Goal: Task Accomplishment & Management: Use online tool/utility

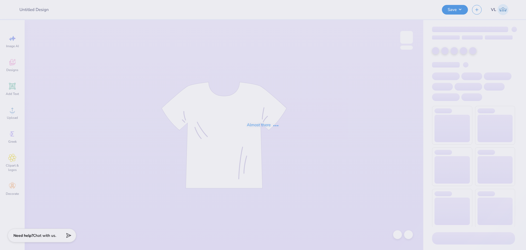
type input "Ayanna J : n/a"
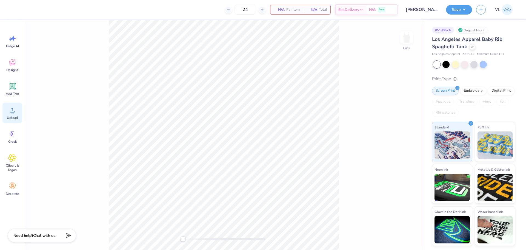
click at [13, 116] on span "Upload" at bounding box center [12, 117] width 11 height 4
click at [16, 67] on div "Designs" at bounding box center [12, 65] width 20 height 21
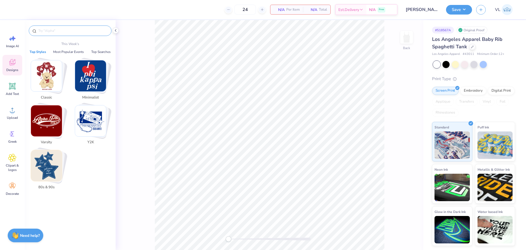
click at [69, 29] on input "text" at bounding box center [73, 30] width 70 height 5
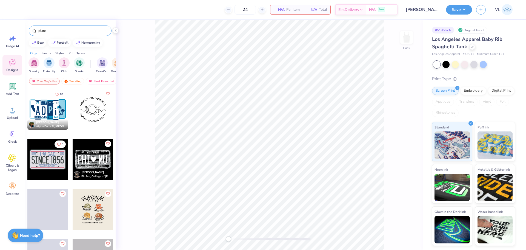
type input "plate"
click at [55, 106] on div at bounding box center [47, 109] width 41 height 41
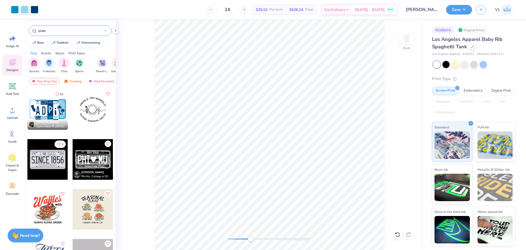
drag, startPoint x: 232, startPoint y: 236, endPoint x: 253, endPoint y: 237, distance: 20.3
click at [252, 237] on div at bounding box center [270, 238] width 82 height 5
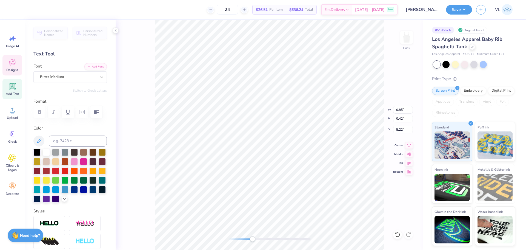
type input "0.88"
type input "0.30"
type input "5.26"
type input "0.50"
type input "1.33"
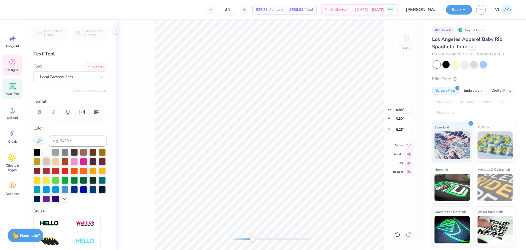
type input "6.01"
type input "0.59"
type input "1.11"
type input "5.95"
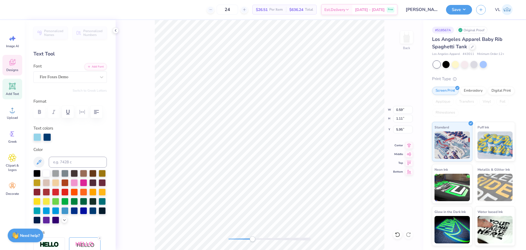
type input "0.60"
type input "1.32"
type input "5.98"
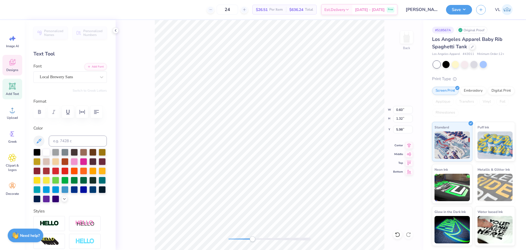
type input "0.50"
type input "1.33"
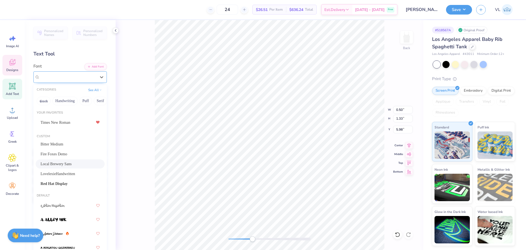
click at [71, 74] on div "Local Brewery Sans" at bounding box center [68, 77] width 58 height 8
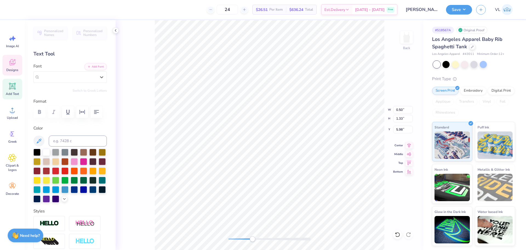
type input "0.85"
type input "0.42"
type input "5.22"
type input "0.46"
type input "0.28"
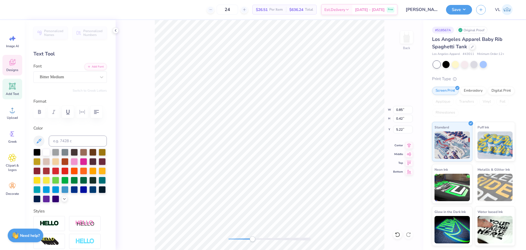
type input "5.41"
type input "0.88"
type input "0.30"
type input "5.26"
type input "0.85"
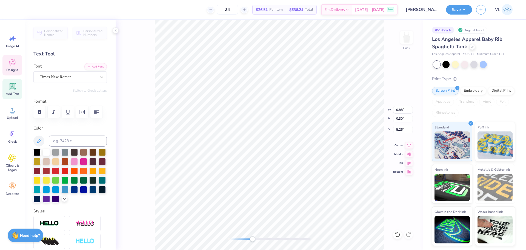
type input "0.34"
type input "5.37"
type input "0.60"
type input "1.32"
type input "5.98"
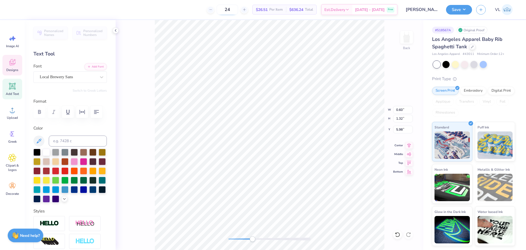
type input "0.59"
type input "1.11"
type input "5.95"
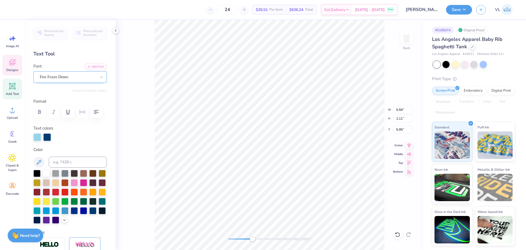
click at [76, 78] on div "Fire Foxes Demo" at bounding box center [68, 77] width 58 height 8
type input "0.24"
type input "1.13"
type input "6.24"
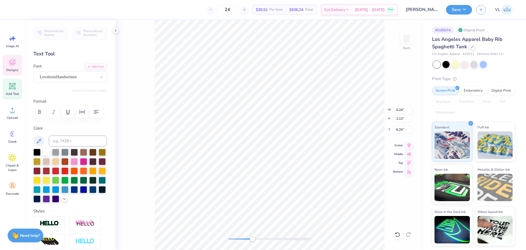
type input "0.43"
type input "0.28"
type input "7.49"
type input "1.01"
type input "0.27"
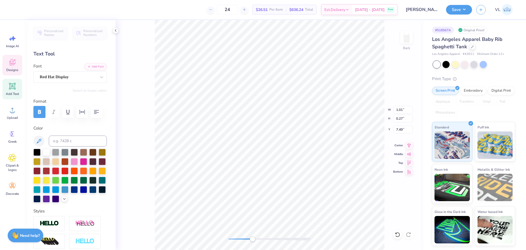
type input "0.68"
type input "0.34"
type input "0.89"
type input "0.43"
type input "7.45"
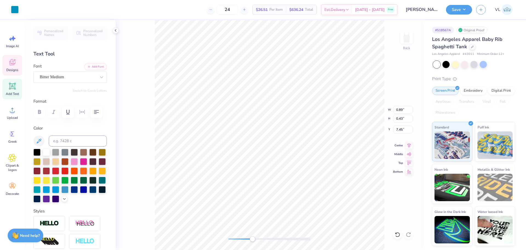
type input "0.15"
type input "0.35"
type input "7.49"
type input "1.01"
type input "0.27"
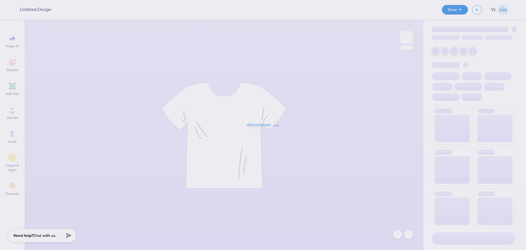
type input "[PERSON_NAME] : n/a"
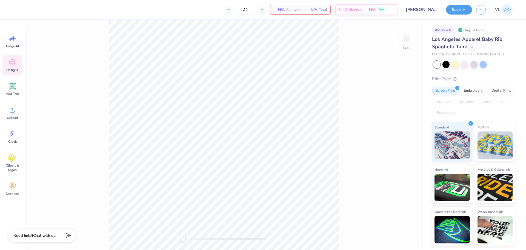
click at [14, 67] on div "Designs" at bounding box center [12, 65] width 20 height 21
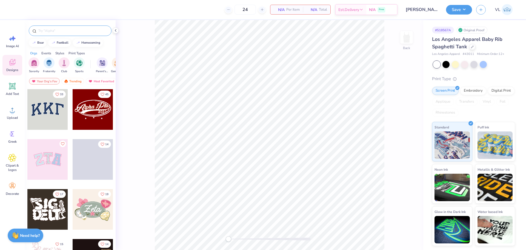
click at [83, 32] on input "text" at bounding box center [73, 30] width 70 height 5
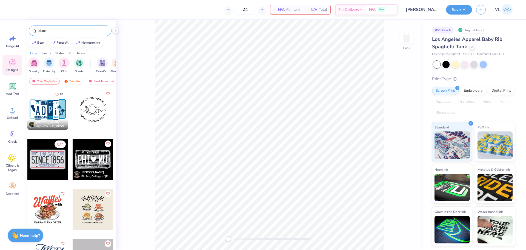
type input "plate"
click at [42, 100] on div at bounding box center [47, 109] width 41 height 41
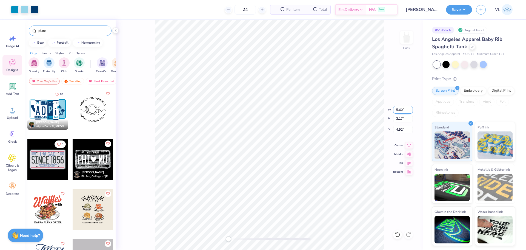
click at [402, 108] on input "5.60" at bounding box center [403, 110] width 20 height 8
type input "7.00"
type input "3.96"
type input "4.52"
drag, startPoint x: 230, startPoint y: 240, endPoint x: 241, endPoint y: 241, distance: 11.5
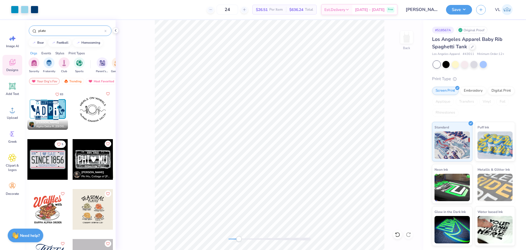
click at [241, 241] on div "Accessibility label" at bounding box center [238, 238] width 5 height 5
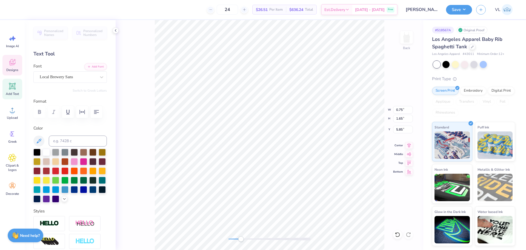
type textarea "Y"
type input "0.63"
type input "1.66"
type input "5.89"
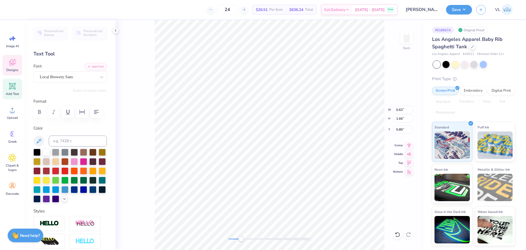
scroll to position [5, 1]
type textarea "M"
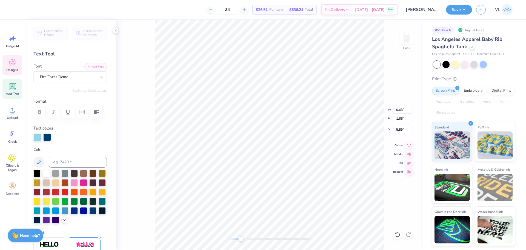
type input "0.74"
type input "1.39"
type input "5.81"
type textarea "C"
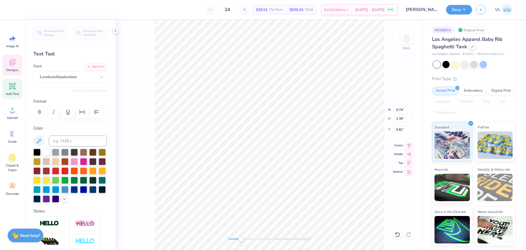
type input "0.31"
type input "1.41"
type input "6.18"
type textarea "A"
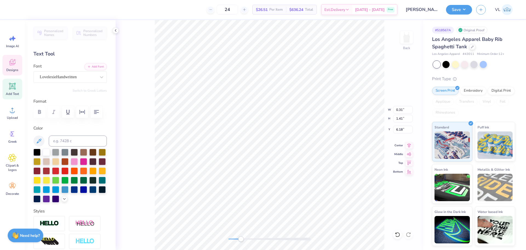
scroll to position [5, 1]
type input "0.76"
type input "1.33"
type input "6.02"
type input "0.71"
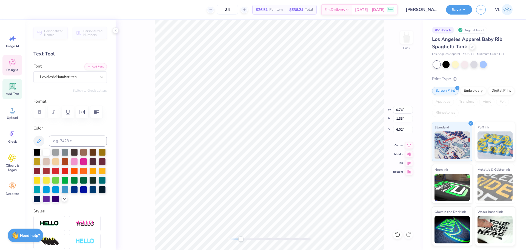
type input "1.24"
type input "6.11"
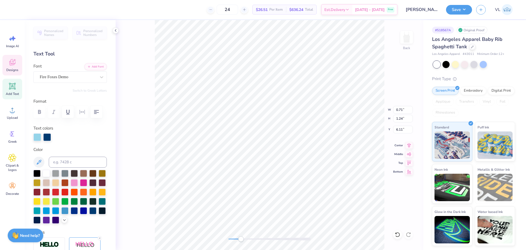
type input "0.75"
type input "1.35"
type input "5.83"
type input "0.84"
type input "1.50"
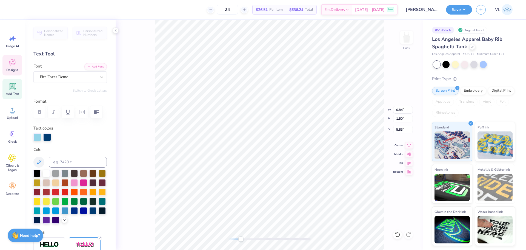
type input "0.96"
type input "1.66"
type input "5.89"
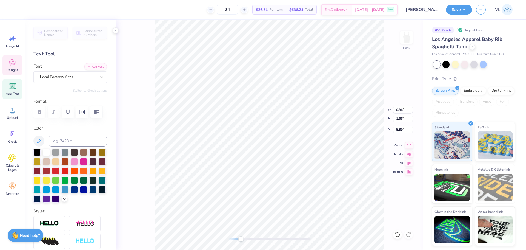
type input "0.89"
type input "1.54"
type input "0.77"
type input "1.66"
type input "5.84"
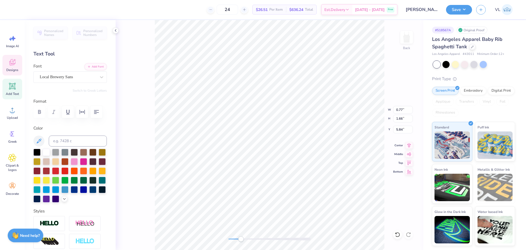
type input "0.69"
type input "1.49"
type textarea "CR"
type input "1.06"
type input "0.52"
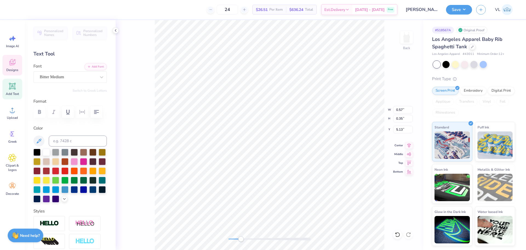
type input "4.90"
type textarea "EN"
type textarea "SH"
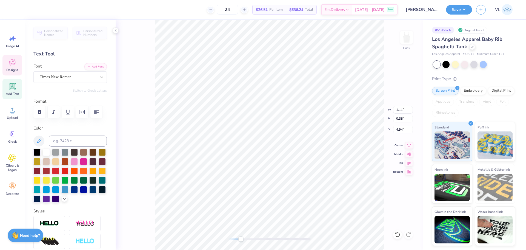
type input "1.06"
type input "0.42"
type input "5.10"
type textarea "AW"
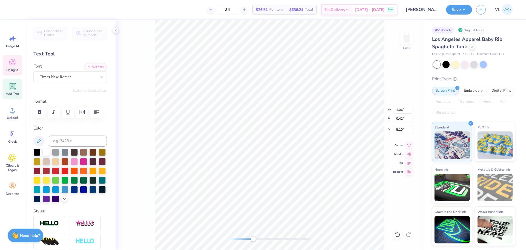
drag, startPoint x: 241, startPoint y: 239, endPoint x: 260, endPoint y: 237, distance: 19.1
click at [254, 241] on div "Accessibility label" at bounding box center [253, 238] width 5 height 5
drag, startPoint x: 253, startPoint y: 238, endPoint x: 259, endPoint y: 238, distance: 6.0
click at [259, 239] on div "Accessibility label" at bounding box center [256, 238] width 5 height 5
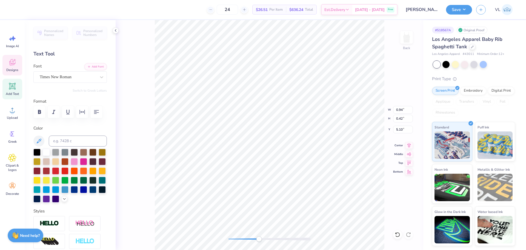
type input "0.82"
type input "0.37"
type input "5.09"
type input "0.65"
type input "0.38"
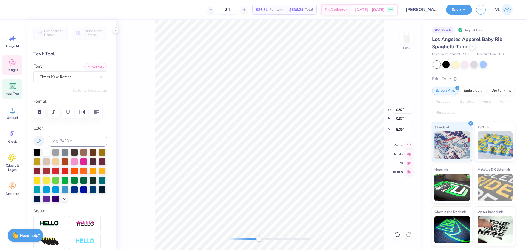
type input "4.94"
type input "0.73"
type input "0.42"
type input "4.88"
type input "0.81"
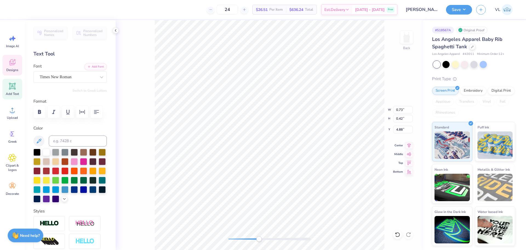
type input "0.47"
type input "4.89"
type input "0.57"
type input "0.35"
type input "5.13"
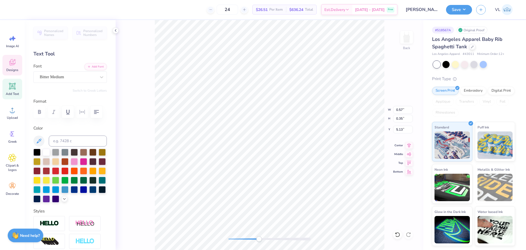
type input "1.06"
type input "0.52"
type input "4.87"
type input "1.03"
type input "0.51"
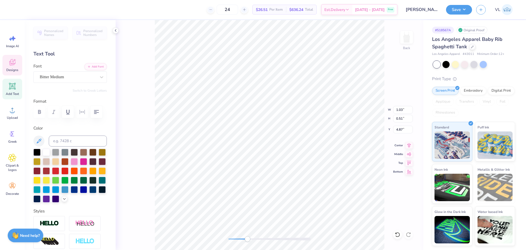
drag, startPoint x: 258, startPoint y: 238, endPoint x: 248, endPoint y: 237, distance: 10.5
click at [248, 237] on div "Accessibility label" at bounding box center [247, 238] width 5 height 5
type input "0.85"
type input "0.42"
type input "7.74"
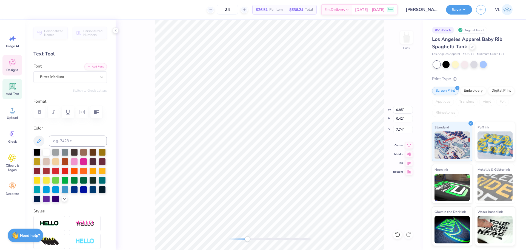
type input "0.54"
type input "0.35"
type input "7.73"
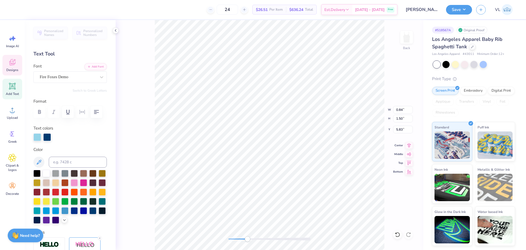
type input "2.14"
type input "1.60"
type input "1.00"
type input "3.78"
type input "4.70"
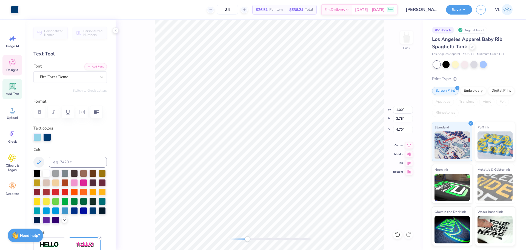
type input "0.84"
type input "1.50"
type input "5.83"
type input "0.89"
type input "1.54"
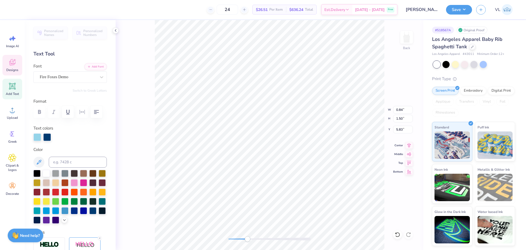
type input "5.89"
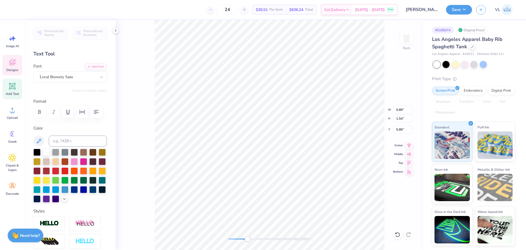
type input "0.69"
type input "1.49"
type input "6.16"
type input "0.65"
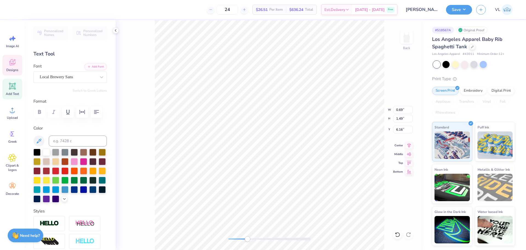
type input "1.40"
type input "0.89"
type input "1.54"
type input "6.11"
type input "0.65"
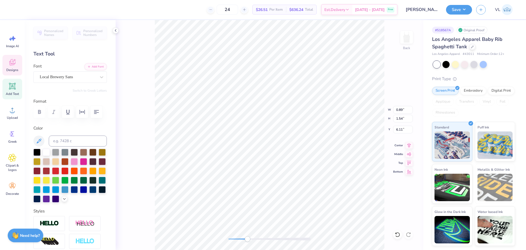
type input "1.40"
type input "6.16"
type input "0.89"
type input "1.54"
type input "6.11"
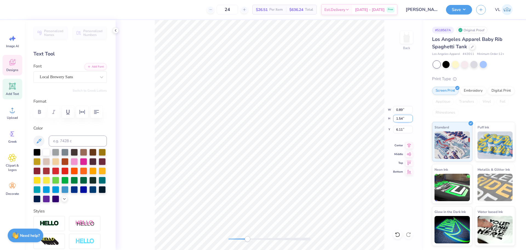
click at [399, 117] on input "1.54" at bounding box center [403, 119] width 20 height 8
type input "1.4"
type input "0.81"
type input "1.40"
type input "6.18"
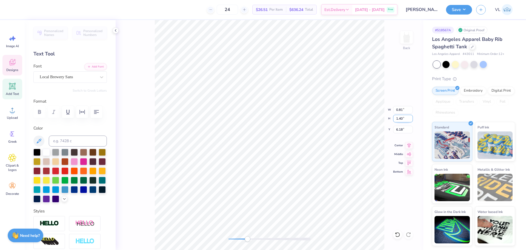
type input "0.84"
type input "1.50"
type input "6.00"
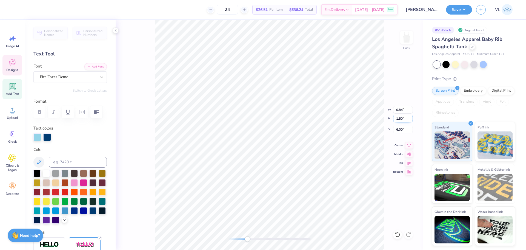
click at [401, 119] on input "1.50" at bounding box center [403, 119] width 20 height 8
type input "1.4"
type input "0.78"
type input "1.40"
type input "6.05"
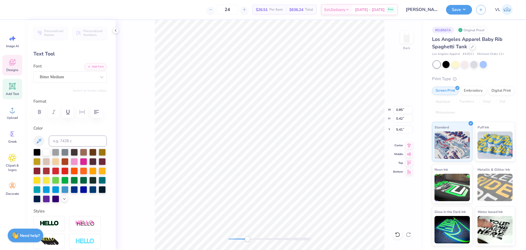
scroll to position [5, 1]
click at [52, 74] on div "Bitter Medium" at bounding box center [68, 77] width 58 height 8
click at [56, 123] on div "Bebas Neue" at bounding box center [70, 122] width 59 height 10
type input "bebas"
type textarea "FAM"
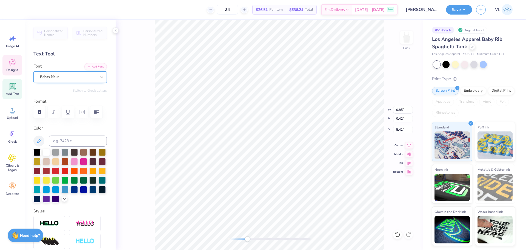
scroll to position [5, 1]
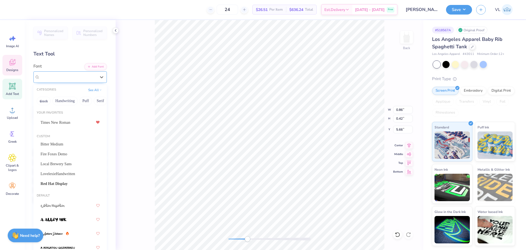
click at [87, 72] on div "Bebas Neue" at bounding box center [69, 77] width 73 height 12
click at [91, 50] on div "Text Tool" at bounding box center [69, 53] width 73 height 7
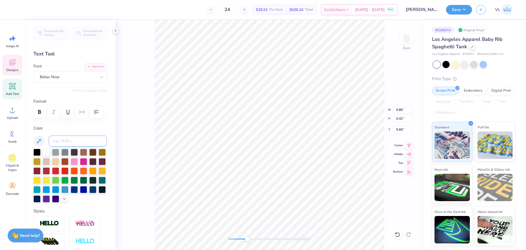
click at [75, 137] on input at bounding box center [78, 140] width 58 height 11
type input "b"
type input "541"
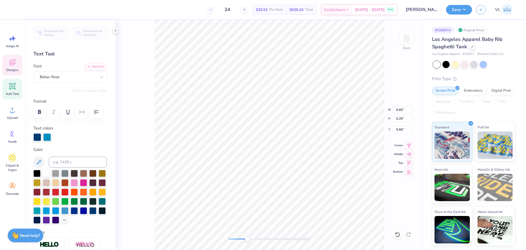
type input "0.60"
type input "0.29"
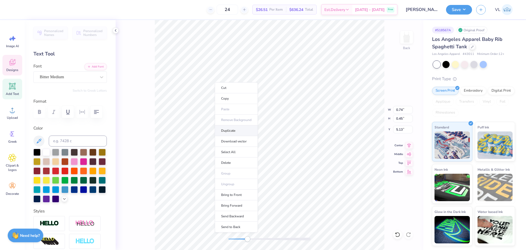
click at [236, 135] on li "Duplicate" at bounding box center [236, 130] width 43 height 11
type input "6.13"
type textarea "ILY"
click at [46, 151] on div at bounding box center [46, 151] width 7 height 7
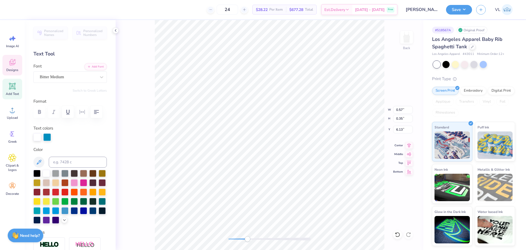
type input "0.57"
type input "0.35"
type input "5.58"
type input "0.57"
type input "0.35"
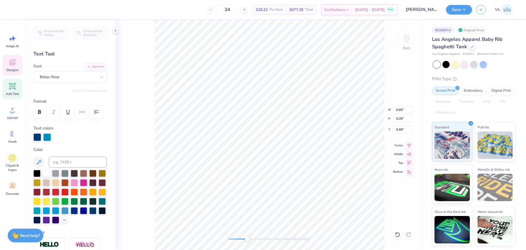
type input "5.63"
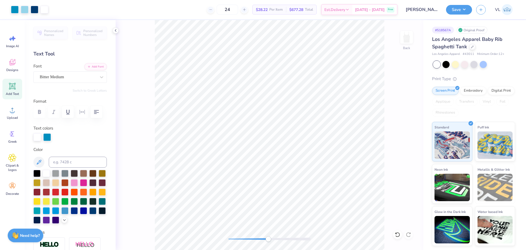
drag, startPoint x: 248, startPoint y: 238, endPoint x: 268, endPoint y: 240, distance: 20.1
click at [268, 240] on div "Accessibility label" at bounding box center [268, 238] width 5 height 5
drag, startPoint x: 399, startPoint y: 118, endPoint x: 414, endPoint y: 118, distance: 14.8
click at [414, 118] on div "Back W 0.57 0.57 " H 0.35 0.35 " Y 5.63 5.63 " Center Middle Top Bottom" at bounding box center [270, 135] width 308 height 230
drag, startPoint x: 404, startPoint y: 117, endPoint x: 399, endPoint y: 117, distance: 4.7
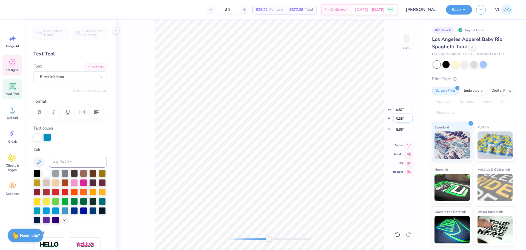
click at [399, 117] on input "0.35" at bounding box center [403, 119] width 20 height 8
type input "0.3"
type input "0.49"
type input "0.30"
type input "5.68"
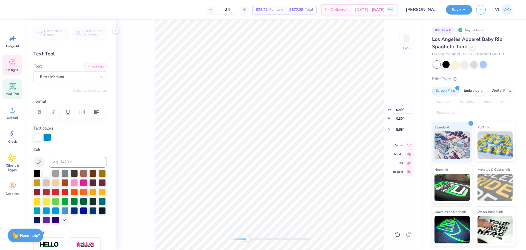
click at [248, 235] on div "Back W 0.49 0.49 " H 0.30 0.30 " Y 5.68 5.68 " Center Middle Top Bottom" at bounding box center [270, 135] width 308 height 230
click at [238, 244] on div "Back" at bounding box center [270, 135] width 308 height 230
click at [257, 186] on li "Group" at bounding box center [252, 189] width 43 height 11
click at [400, 130] on input "4.52" at bounding box center [403, 130] width 20 height 8
drag, startPoint x: 237, startPoint y: 238, endPoint x: 231, endPoint y: 237, distance: 5.9
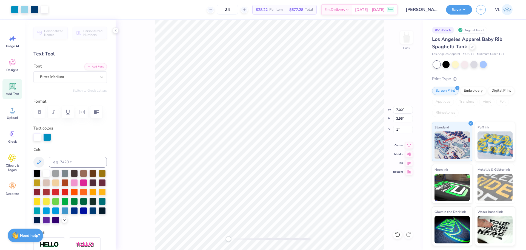
click at [226, 237] on div "Accessibility label" at bounding box center [228, 238] width 5 height 5
click at [402, 129] on input "1" at bounding box center [403, 130] width 20 height 8
type input "1.5"
click at [254, 243] on div "Back W 7.00 7.00 " H 3.96 3.96 " Y 1.5 1.5 " Center Middle Top Bottom" at bounding box center [270, 135] width 308 height 230
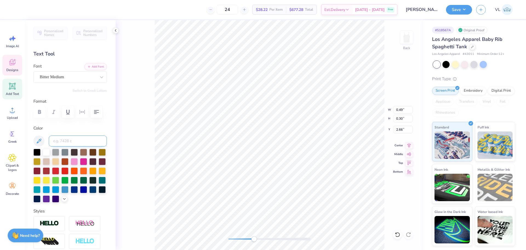
click at [69, 141] on input at bounding box center [78, 140] width 58 height 11
type input "2975"
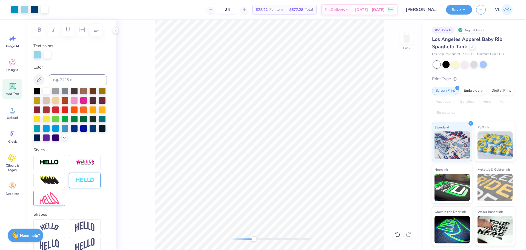
scroll to position [110, 0]
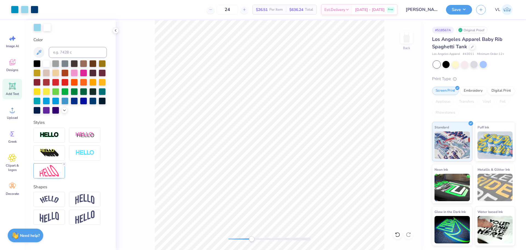
drag, startPoint x: 255, startPoint y: 239, endPoint x: 252, endPoint y: 240, distance: 3.1
click at [252, 240] on div "Accessibility label" at bounding box center [251, 238] width 5 height 5
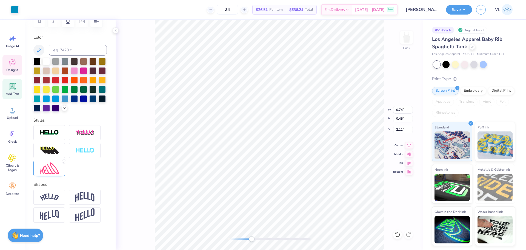
scroll to position [88, 0]
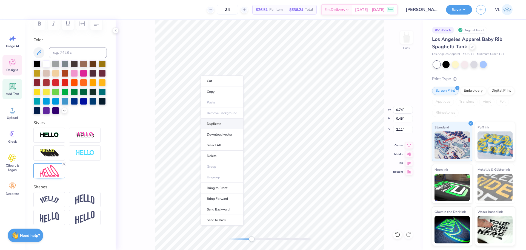
click at [222, 122] on li "Duplicate" at bounding box center [222, 123] width 43 height 11
type input "3.11"
type input "1.03"
type input "0.51"
click at [276, 117] on li "Duplicate" at bounding box center [275, 117] width 43 height 11
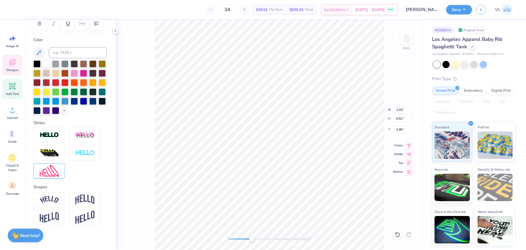
type input "2.85"
type textarea "i"
type textarea "I"
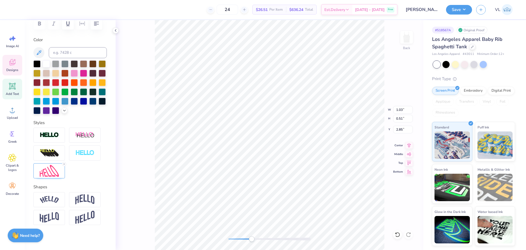
type textarea "i"
type textarea "ILY"
click at [64, 166] on icon at bounding box center [64, 163] width 3 height 3
click at [402, 119] on input "0.51" at bounding box center [403, 119] width 20 height 8
type input "0.29"
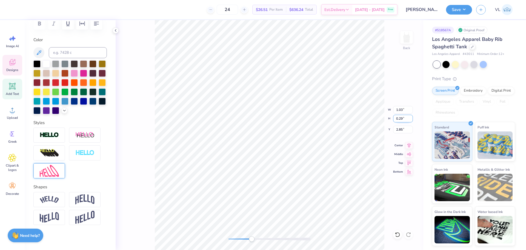
type input "0.48"
type input "0.22"
type input "2.64"
drag, startPoint x: 251, startPoint y: 239, endPoint x: 275, endPoint y: 237, distance: 24.5
click at [274, 239] on div "Accessibility label" at bounding box center [270, 238] width 5 height 5
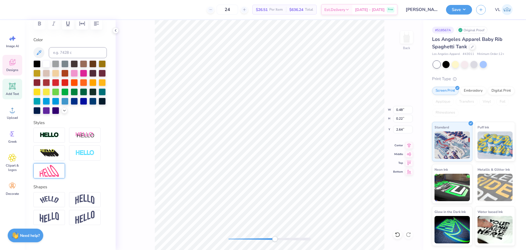
type input "0.60"
type input "0.29"
type input "2.67"
type input "0.48"
type input "0.22"
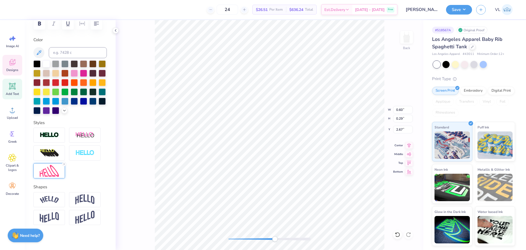
type input "2.64"
click at [399, 121] on input "0.22" at bounding box center [403, 119] width 20 height 8
type input "2"
type input ".29"
type input "0.62"
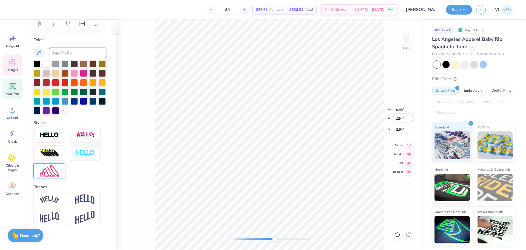
type input "0.29"
type input "2.61"
click at [243, 235] on div "Back W 0.62 0.62 " H 0.29 0.29 " Y 2.61 2.61 " Center Middle Top Bottom" at bounding box center [270, 135] width 308 height 230
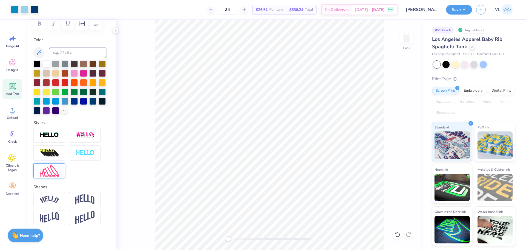
drag, startPoint x: 239, startPoint y: 240, endPoint x: 228, endPoint y: 239, distance: 11.6
click at [229, 239] on div at bounding box center [270, 238] width 82 height 3
click at [270, 188] on li "Group" at bounding box center [275, 189] width 43 height 11
click at [460, 9] on button "Save" at bounding box center [459, 9] width 26 height 10
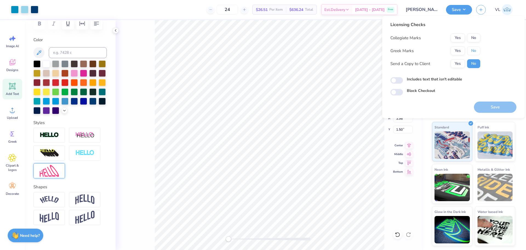
drag, startPoint x: 473, startPoint y: 51, endPoint x: 475, endPoint y: 44, distance: 7.3
click at [473, 50] on button "No" at bounding box center [473, 50] width 13 height 9
click at [476, 39] on button "No" at bounding box center [473, 37] width 13 height 9
click at [490, 106] on button "Save" at bounding box center [495, 106] width 42 height 11
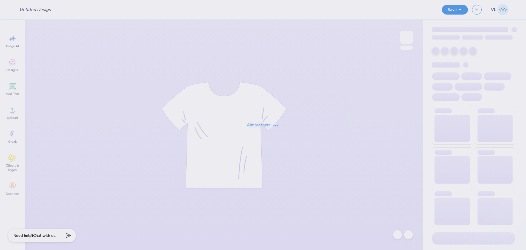
type input "SigEp PowderPuff"
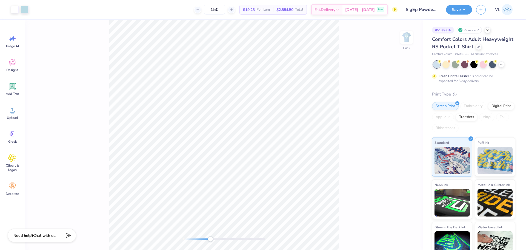
drag, startPoint x: 185, startPoint y: 237, endPoint x: 217, endPoint y: 236, distance: 32.1
click at [212, 241] on div "Accessibility label" at bounding box center [210, 238] width 5 height 5
click at [405, 41] on img at bounding box center [407, 37] width 22 height 22
drag, startPoint x: 211, startPoint y: 240, endPoint x: 187, endPoint y: 236, distance: 24.7
click at [187, 236] on div "Accessibility label" at bounding box center [186, 238] width 5 height 5
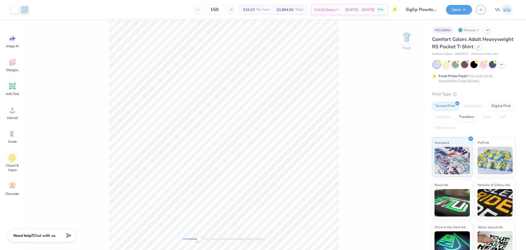
drag, startPoint x: 190, startPoint y: 238, endPoint x: 203, endPoint y: 240, distance: 12.7
click at [203, 240] on div at bounding box center [224, 238] width 82 height 3
click at [353, 193] on div "Front" at bounding box center [224, 135] width 399 height 230
type input "0.34"
type input "0.60"
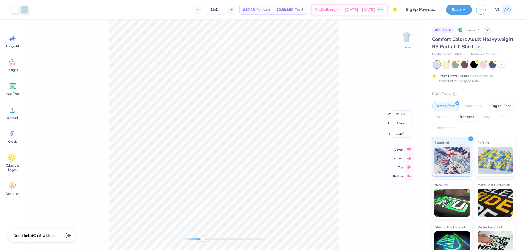
type input "16.10"
drag, startPoint x: 201, startPoint y: 240, endPoint x: 194, endPoint y: 239, distance: 7.0
click at [194, 239] on div "Accessibility label" at bounding box center [194, 238] width 5 height 5
click at [14, 92] on span "Add Text" at bounding box center [12, 94] width 13 height 4
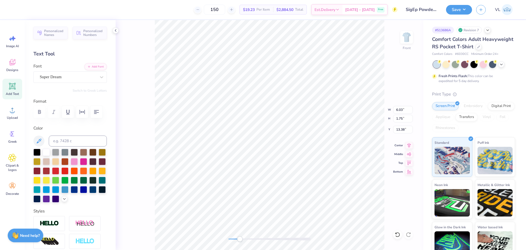
click at [59, 70] on div "Font Super Dream" at bounding box center [69, 73] width 73 height 20
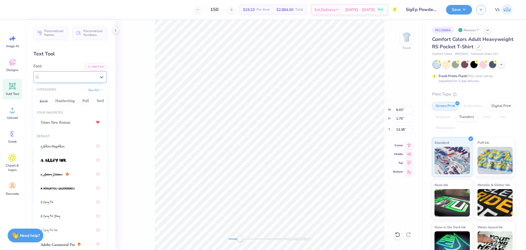
click at [63, 74] on div "Super Dream" at bounding box center [68, 77] width 58 height 8
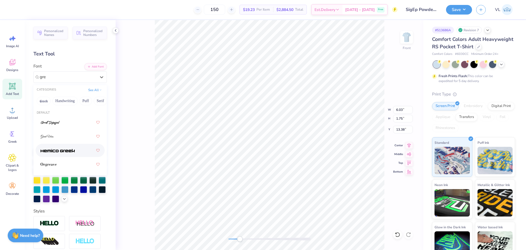
click at [75, 146] on div at bounding box center [70, 150] width 59 height 10
type input "gre"
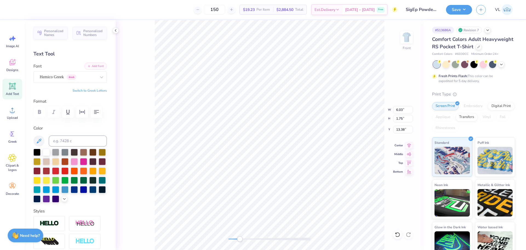
click at [102, 66] on button "Add Font" at bounding box center [95, 66] width 22 height 7
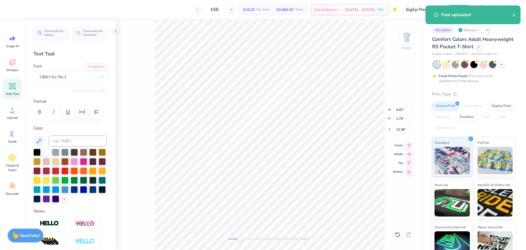
scroll to position [5, 1]
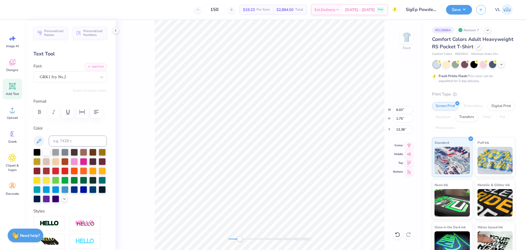
type textarea "ADP"
click at [403, 121] on input "0.63" at bounding box center [403, 119] width 20 height 8
type input "5.47"
type input "1.81"
type input "20.68"
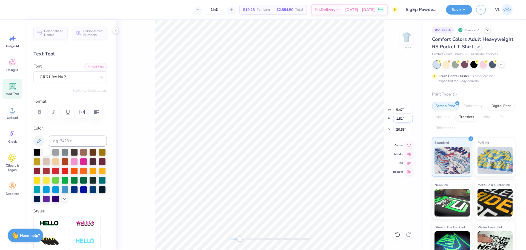
click at [399, 117] on input "1.81" at bounding box center [403, 119] width 20 height 8
paste input "0.63"
type input "0.63"
click at [404, 120] on input "1.81" at bounding box center [403, 119] width 20 height 8
paste input "0.63"
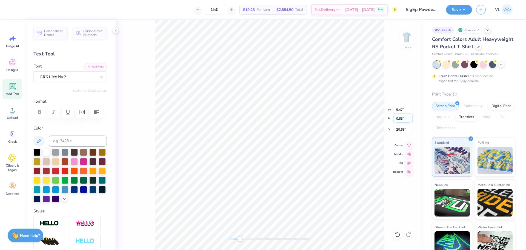
type input "0.63"
type input "1.90"
type input "21.27"
click at [216, 148] on li "Duplicate" at bounding box center [211, 146] width 43 height 11
type input "21.27"
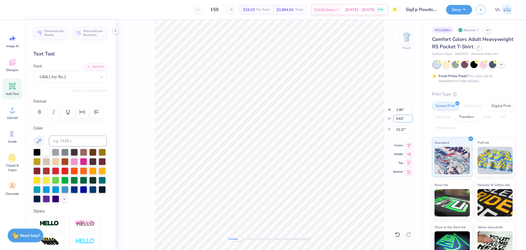
drag, startPoint x: 399, startPoint y: 118, endPoint x: 415, endPoint y: 119, distance: 15.9
click at [415, 119] on div "Front W 1.90 1.90 " H 0.63 0.63 " Y 21.27 21.27 " Center Middle Top Bottom" at bounding box center [270, 135] width 308 height 230
drag, startPoint x: 400, startPoint y: 117, endPoint x: 406, endPoint y: 118, distance: 5.9
click at [406, 118] on input "0.63" at bounding box center [403, 119] width 20 height 8
type input "0.50"
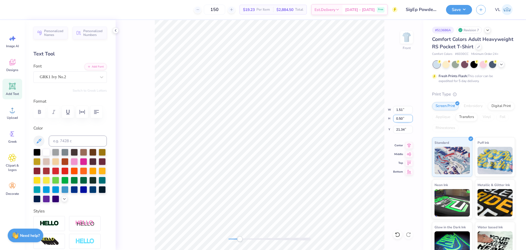
type input "1.51"
type input "21.34"
type input "0.6"
type input "0.60"
type input "1.81"
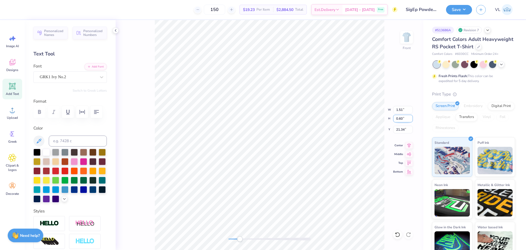
type input "21.29"
click at [195, 0] on html "Art colors 150 $19.23 Per Item $2,884.50 Total Est. Delivery Sep 25 - 28 Free D…" at bounding box center [263, 125] width 526 height 250
type input "2.00"
drag, startPoint x: 240, startPoint y: 238, endPoint x: 234, endPoint y: 237, distance: 5.8
click at [234, 237] on div "Accessibility label" at bounding box center [233, 238] width 5 height 5
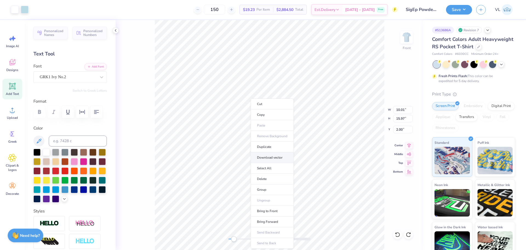
click at [273, 157] on li "Download vector" at bounding box center [272, 157] width 43 height 11
click at [408, 38] on img at bounding box center [407, 37] width 22 height 22
click at [327, 158] on li "Download vector" at bounding box center [321, 157] width 43 height 11
click at [408, 40] on img at bounding box center [407, 37] width 22 height 22
type input "8.59"
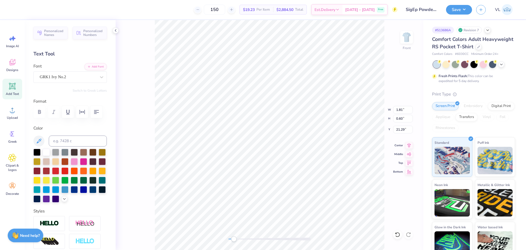
type input "2.85"
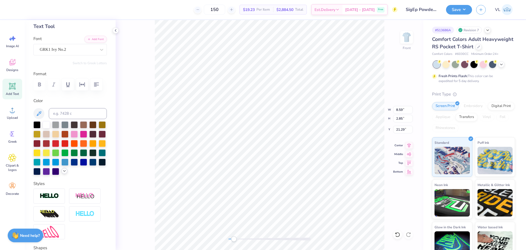
click at [63, 171] on polyline at bounding box center [64, 170] width 2 height 1
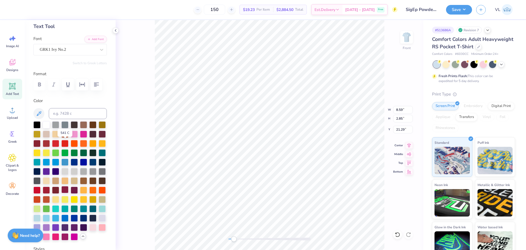
scroll to position [82, 0]
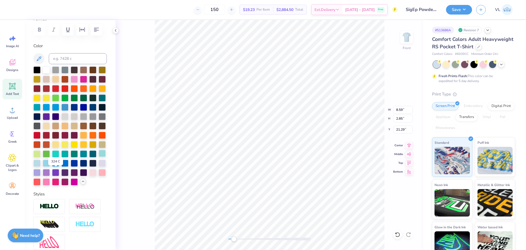
click at [99, 157] on div at bounding box center [102, 153] width 7 height 7
click at [14, 114] on icon at bounding box center [12, 110] width 8 height 8
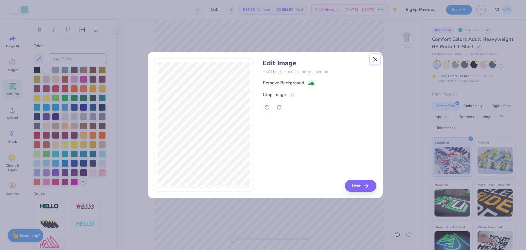
click at [374, 63] on button "Close" at bounding box center [375, 59] width 10 height 10
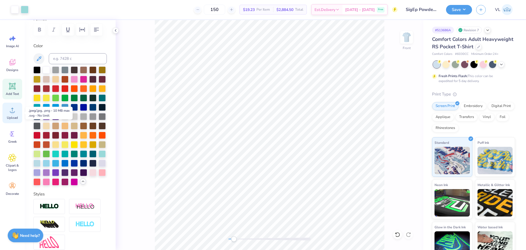
click at [13, 112] on circle at bounding box center [12, 112] width 4 height 4
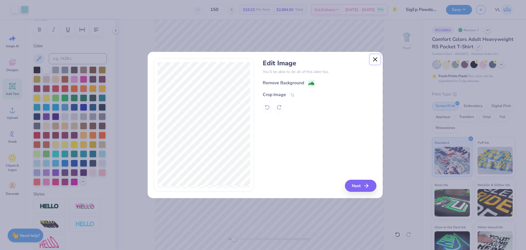
click at [375, 59] on button "Close" at bounding box center [375, 59] width 10 height 10
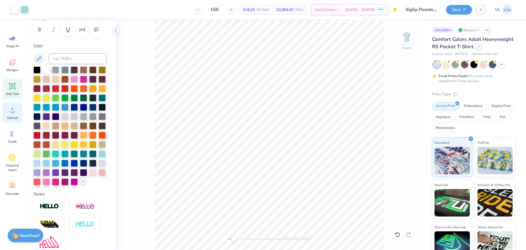
click at [11, 112] on circle at bounding box center [12, 112] width 4 height 4
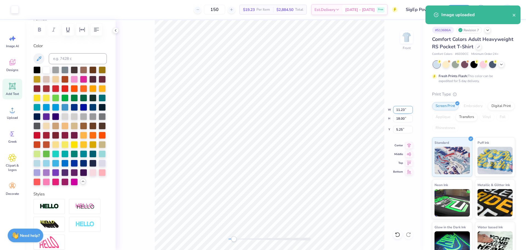
click at [401, 107] on input "11.23" at bounding box center [403, 110] width 20 height 8
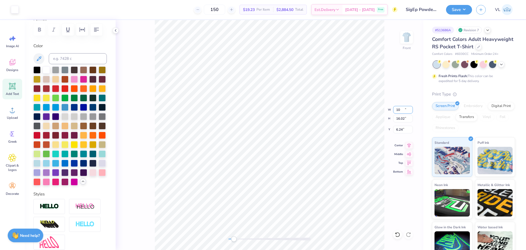
type input "10.00"
type input "16.02"
type input "6.24"
click at [401, 134] on div "Front W 10.00 10.00 " H 16.02 16.02 " Y 6.24 6.24 " Center Middle Top Bottom" at bounding box center [270, 135] width 308 height 230
click at [403, 131] on div "Front" at bounding box center [270, 135] width 308 height 230
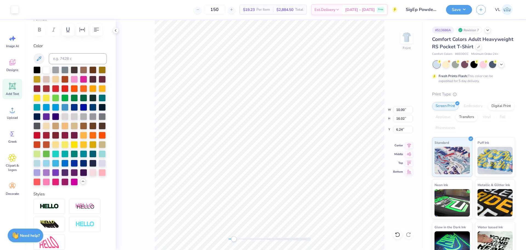
type input "7.75"
type input "2.92"
type input "9.88"
type input "10.00"
type input "16.02"
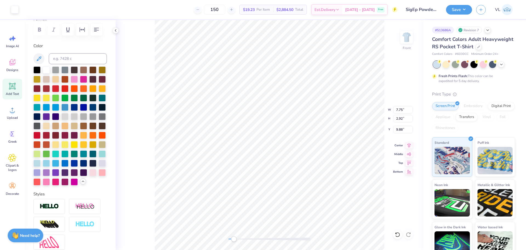
type input "6.24"
click at [400, 129] on input "1.95" at bounding box center [403, 130] width 20 height 8
type input "3.00"
click at [399, 109] on input "11.23" at bounding box center [403, 110] width 20 height 8
type input "10.00"
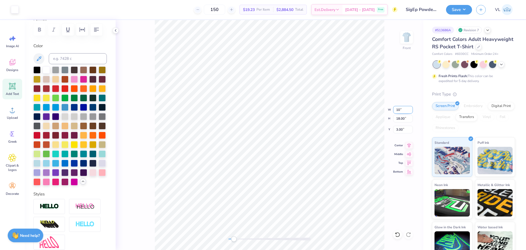
type input "16.02"
type input "1.80"
click at [297, 245] on li "Send to Back" at bounding box center [304, 243] width 43 height 11
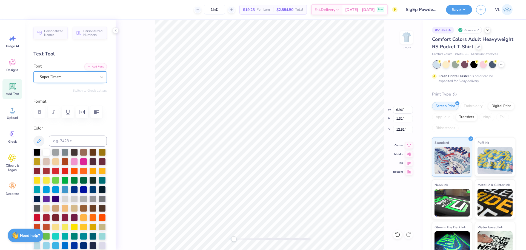
click at [63, 79] on div "Super Dream" at bounding box center [68, 77] width 58 height 8
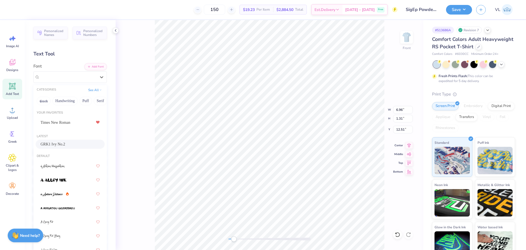
click at [63, 144] on span "GRK1 Ivy No.2" at bounding box center [53, 144] width 25 height 6
click at [69, 76] on div "GRK1 Ivy No.2" at bounding box center [68, 77] width 58 height 8
click at [72, 77] on div "GRK1 Ivy No.2" at bounding box center [68, 77] width 56 height 6
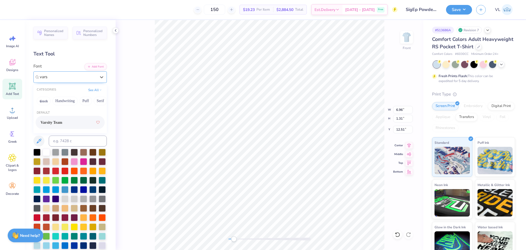
click at [62, 120] on span "Varsity Team" at bounding box center [52, 123] width 22 height 6
type input "vars"
type input "4.06"
type input "14.08"
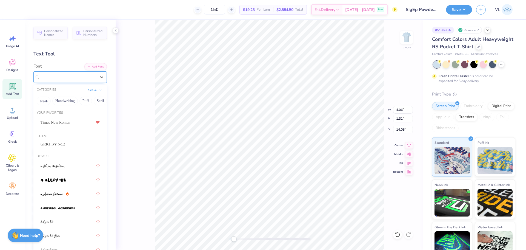
click at [46, 74] on div "Super Dream" at bounding box center [68, 77] width 58 height 8
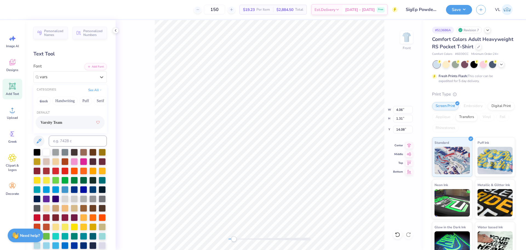
click at [60, 118] on div "Varsity Team" at bounding box center [70, 122] width 59 height 10
type input "vars"
type input "4.13"
type input "14.21"
type input "6.85"
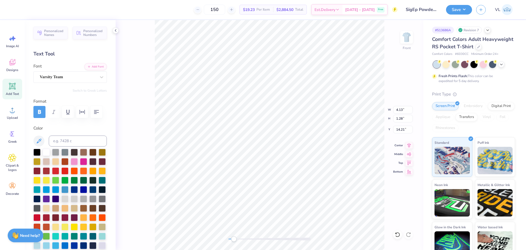
type input "12.64"
type input "4.13"
type input "14.11"
type input "2.06"
type input "0.63"
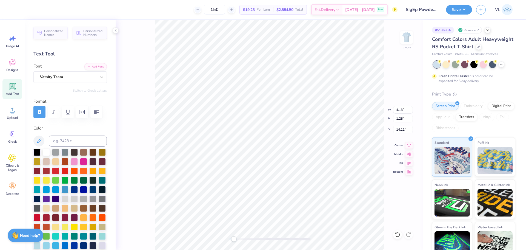
type input "15.55"
click at [57, 81] on div "Super Dream" at bounding box center [68, 77] width 58 height 8
click at [62, 123] on span "Varsity Team" at bounding box center [52, 123] width 22 height 6
type input "vars"
click at [408, 145] on icon at bounding box center [409, 144] width 8 height 7
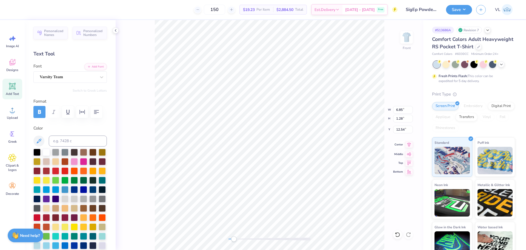
click at [408, 144] on icon at bounding box center [409, 144] width 8 height 7
click at [410, 148] on div "Front W 6.85 6.85 " H 1.28 1.28 " Y 12.54 12.54 " Center Middle Top Bottom" at bounding box center [270, 135] width 308 height 230
click at [409, 145] on icon at bounding box center [410, 144] width 4 height 5
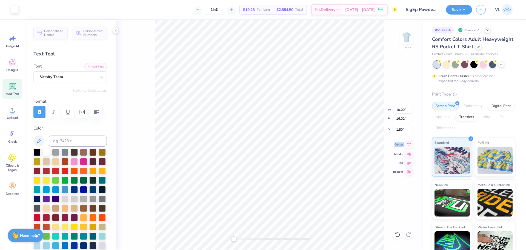
click at [409, 145] on icon at bounding box center [410, 144] width 4 height 5
click at [409, 143] on icon at bounding box center [410, 144] width 4 height 5
click at [411, 143] on icon at bounding box center [410, 144] width 4 height 5
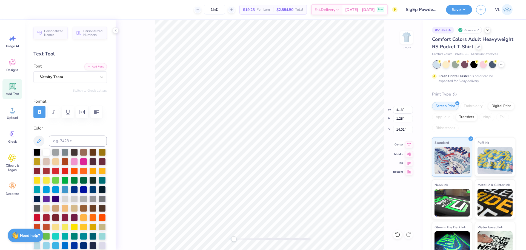
click at [411, 143] on icon at bounding box center [410, 144] width 4 height 5
type input "10.00"
type input "16.02"
type input "1.80"
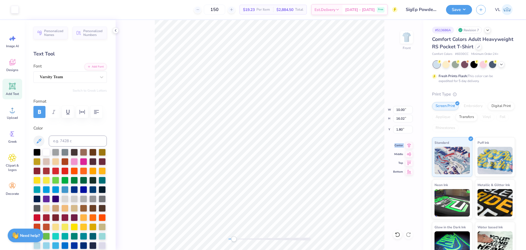
type input "1.76"
type input "0.61"
type input "15.62"
click at [410, 144] on icon at bounding box center [409, 144] width 8 height 7
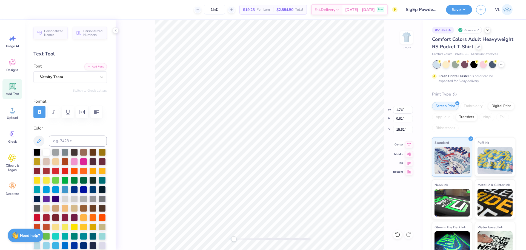
click at [410, 144] on icon at bounding box center [409, 144] width 8 height 7
type input "1.76"
type input "0.61"
type input "15.62"
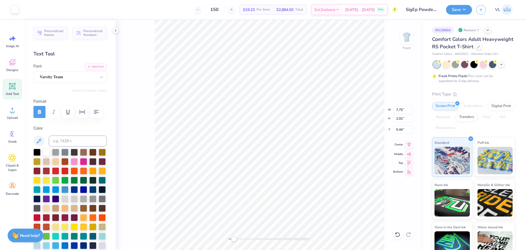
click at [407, 144] on icon at bounding box center [409, 144] width 8 height 7
click at [284, 193] on li "Group" at bounding box center [285, 189] width 43 height 11
click at [47, 153] on div at bounding box center [46, 151] width 7 height 7
drag, startPoint x: 399, startPoint y: 118, endPoint x: 415, endPoint y: 119, distance: 16.0
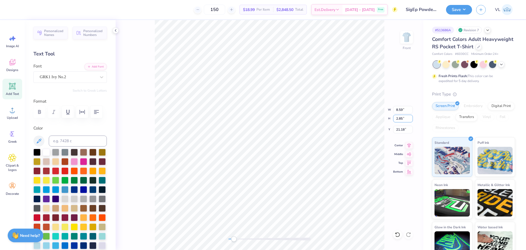
click at [415, 119] on div "Front W 8.59 8.59 " H 2.85 2.85 " Y 21.18 21.18 " Center Middle Top Bottom" at bounding box center [270, 135] width 308 height 230
click at [403, 118] on input "22.23" at bounding box center [403, 119] width 20 height 8
type input "6"
type input ".6"
type input "0.32"
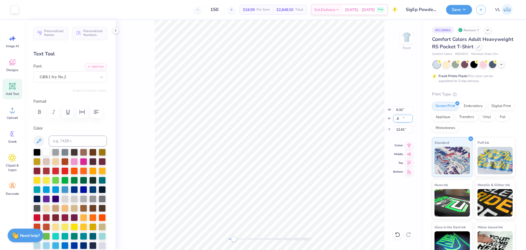
type input "0.60"
type input "12.61"
click at [405, 111] on input "8.59" at bounding box center [403, 110] width 20 height 8
type input ".6"
type input ".60"
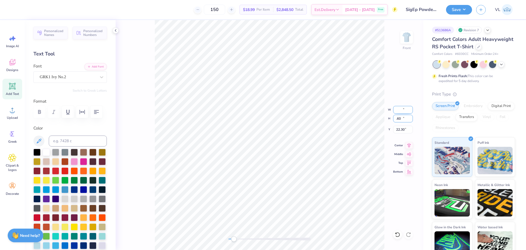
type input "1.81"
type input "0.60"
type input "22.30"
click at [232, 146] on li "Duplicate" at bounding box center [235, 146] width 43 height 11
type input "21.63"
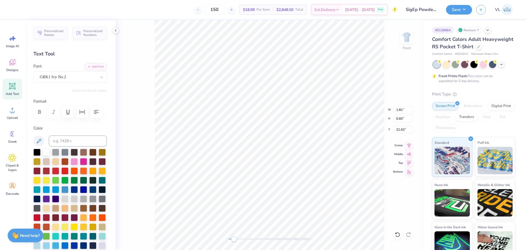
scroll to position [5, 1]
type textarea "AF"
click at [256, 148] on li "Duplicate" at bounding box center [254, 146] width 43 height 11
type input "1.23"
click at [249, 242] on div "Front W 1.23 1.23 " H 0.60 0.60 " Y 21.63 21.63 " Center Middle Top Bottom" at bounding box center [270, 135] width 308 height 230
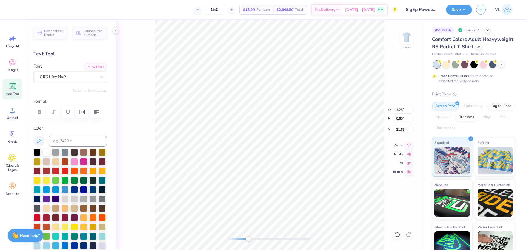
scroll to position [5, 1]
type textarea "ASA"
click at [263, 149] on li "Duplicate" at bounding box center [261, 146] width 43 height 11
type input "1.73"
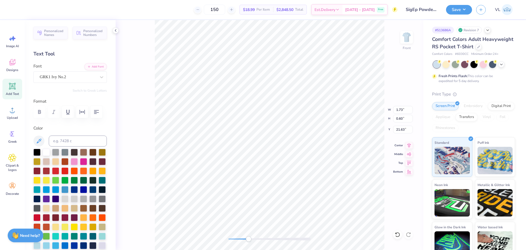
type textarea "AST"
type input "20.63"
type input "1.23"
click at [241, 233] on div "Front" at bounding box center [270, 135] width 308 height 230
click at [302, 145] on li "Duplicate" at bounding box center [304, 146] width 43 height 11
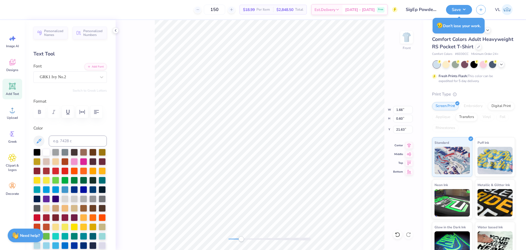
type input "21.63"
type textarea "DDD"
click at [342, 145] on li "Duplicate" at bounding box center [342, 146] width 43 height 11
type input "21.63"
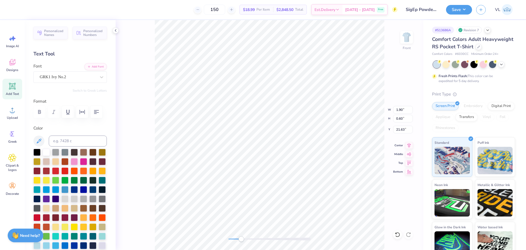
scroll to position [5, 1]
type textarea "GFB"
click at [215, 148] on li "Duplicate" at bounding box center [212, 146] width 43 height 11
type input "21.63"
type textarea "KAQ"
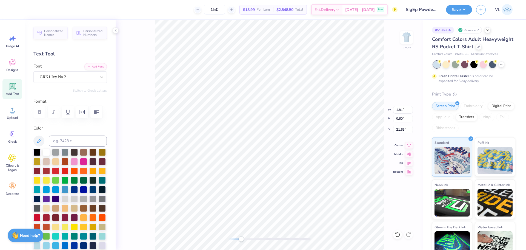
type input "1.23"
click at [240, 145] on li "Duplicate" at bounding box center [235, 146] width 43 height 11
type input "21.63"
type textarea "FM"
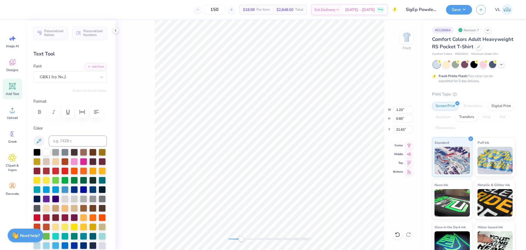
type input "1.73"
click at [263, 146] on li "Duplicate" at bounding box center [261, 146] width 43 height 11
type input "21.63"
type textarea "O"
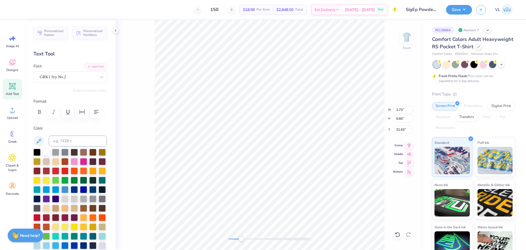
scroll to position [5, 1]
type textarea "FSS"
type input "1.66"
click at [307, 145] on li "Duplicate" at bounding box center [309, 146] width 43 height 11
type input "21.63"
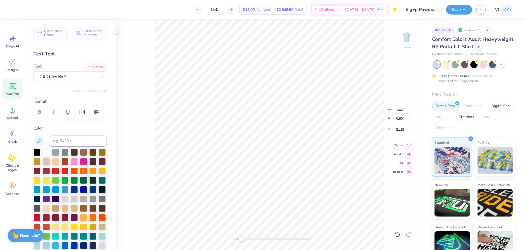
type textarea "E"
type textarea "SK"
click at [304, 145] on li "Duplicate" at bounding box center [304, 146] width 43 height 11
type input "1.03"
type input "22.65"
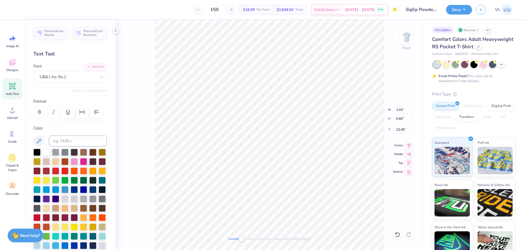
scroll to position [5, 1]
type textarea "SSS"
click at [340, 146] on li "Duplicate" at bounding box center [344, 146] width 43 height 11
type input "1.48"
type textarea "ZTA"
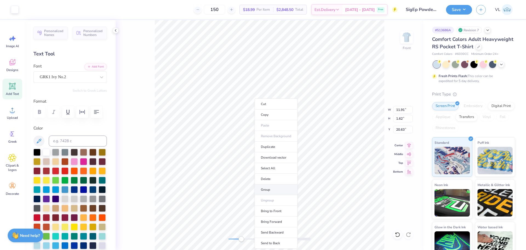
click at [277, 189] on li "Group" at bounding box center [276, 189] width 43 height 11
click at [221, 233] on div "Front" at bounding box center [270, 135] width 308 height 230
click at [398, 120] on input "18.15" at bounding box center [403, 119] width 20 height 8
type input "15"
type input "9.85"
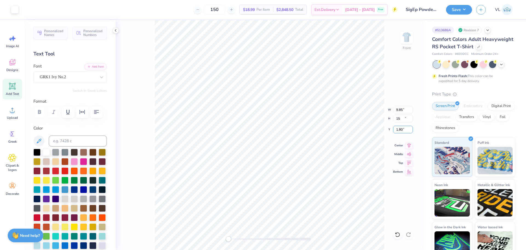
type input "15.00"
click at [401, 131] on input "3.00" at bounding box center [403, 130] width 20 height 8
type input "2.00"
click at [410, 144] on icon at bounding box center [409, 144] width 8 height 7
click at [408, 143] on icon at bounding box center [409, 144] width 8 height 7
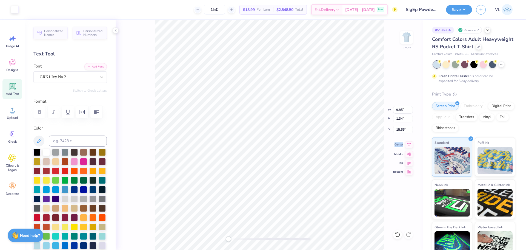
click at [408, 143] on icon at bounding box center [409, 144] width 8 height 7
type input "8.26"
type input "13.24"
type input "2.00"
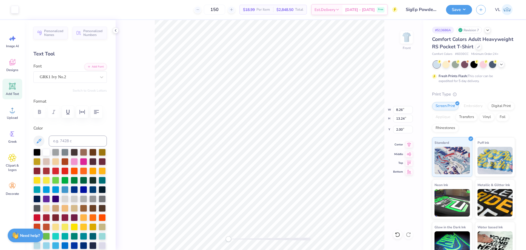
click at [409, 144] on icon at bounding box center [410, 144] width 4 height 5
click at [15, 114] on div "Upload" at bounding box center [12, 113] width 20 height 21
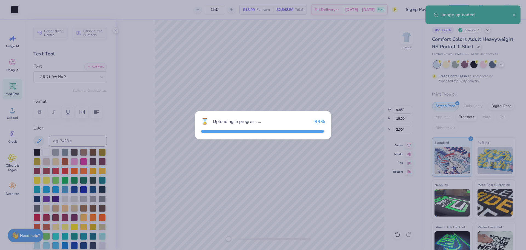
type input "11.25"
type input "18.00"
type input "5.25"
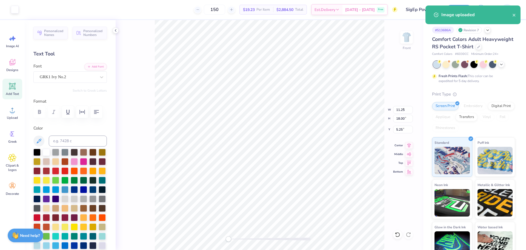
type input "8.26"
type input "13.24"
type input "2.00"
type input "11.25"
type input "18.00"
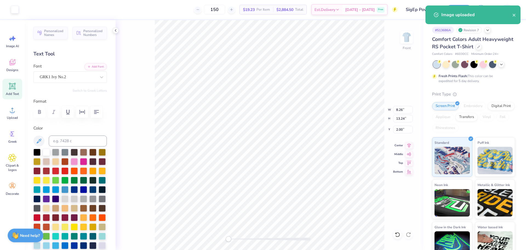
type input "5.25"
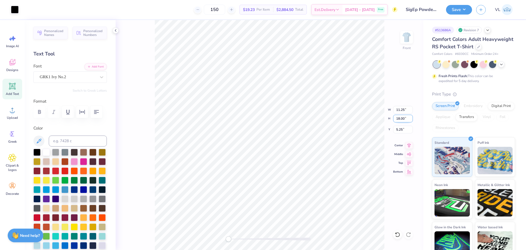
click at [400, 119] on input "18.00" at bounding box center [403, 119] width 20 height 8
type input "13"
type input "8.12"
type input "13.00"
type input "7.75"
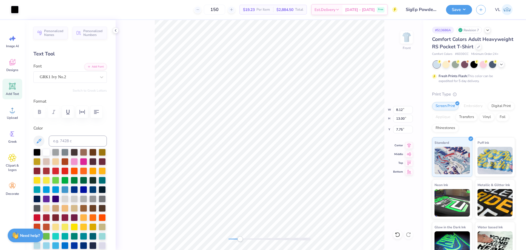
drag, startPoint x: 231, startPoint y: 239, endPoint x: 244, endPoint y: 241, distance: 13.3
click at [241, 241] on div "Accessibility label" at bounding box center [239, 238] width 5 height 5
click at [399, 111] on input "8.12" at bounding box center [403, 110] width 20 height 8
type input "8.00"
type input "12.80"
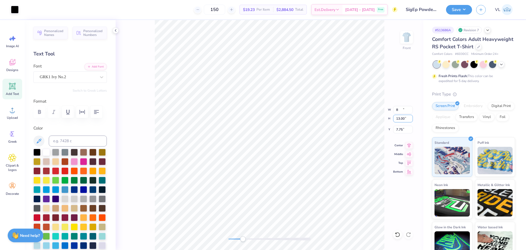
type input "2.34"
click at [314, 240] on li "Send to Back" at bounding box center [312, 243] width 43 height 11
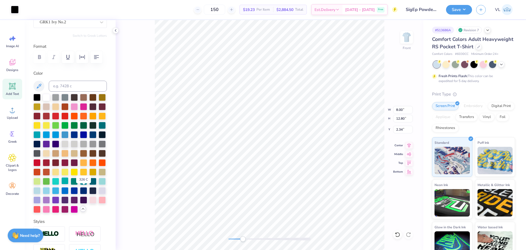
click at [69, 184] on div at bounding box center [64, 180] width 7 height 7
click at [152, 44] on div "Front W 8.00 8.00 " H 12.80 12.80 " Y 2.34 2.34 " Center Middle Top Bottom" at bounding box center [270, 135] width 308 height 230
click at [17, 10] on div at bounding box center [15, 9] width 8 height 8
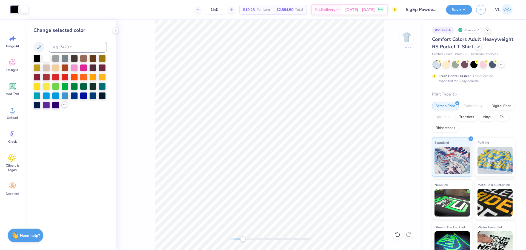
click at [64, 105] on icon at bounding box center [64, 104] width 4 height 4
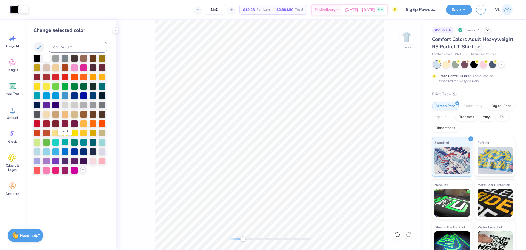
click at [65, 142] on div at bounding box center [64, 141] width 7 height 7
click at [48, 150] on div at bounding box center [46, 151] width 7 height 7
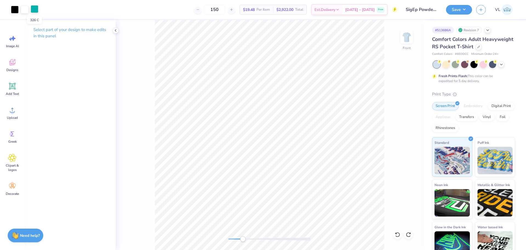
click at [36, 11] on div at bounding box center [35, 9] width 8 height 8
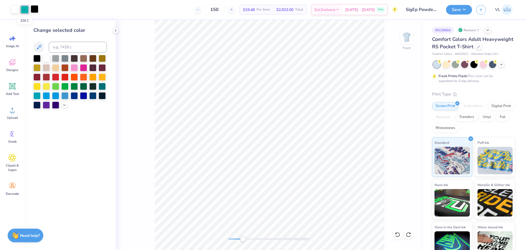
click at [26, 9] on div at bounding box center [25, 10] width 8 height 8
click at [46, 56] on div at bounding box center [46, 57] width 7 height 7
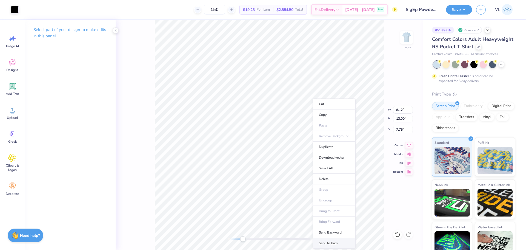
click at [333, 242] on li "Send to Back" at bounding box center [334, 243] width 43 height 11
type input "2.12"
click at [15, 7] on div at bounding box center [15, 9] width 8 height 8
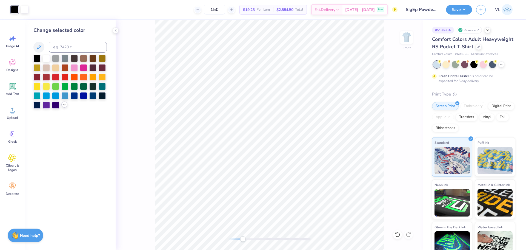
click at [66, 104] on icon at bounding box center [64, 104] width 4 height 4
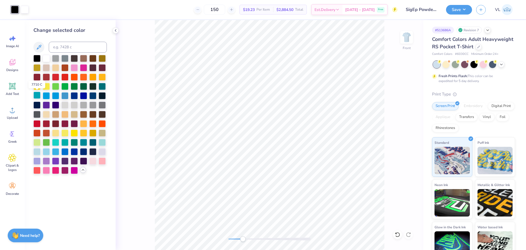
click at [35, 96] on div at bounding box center [36, 95] width 7 height 7
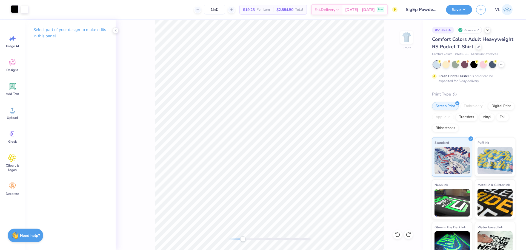
click at [14, 10] on div at bounding box center [15, 9] width 8 height 8
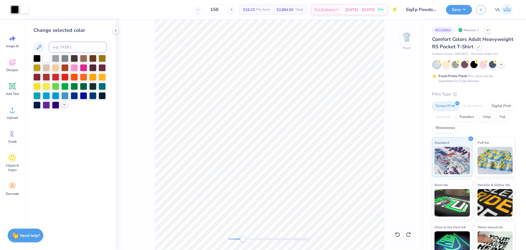
click at [63, 104] on icon at bounding box center [64, 104] width 4 height 4
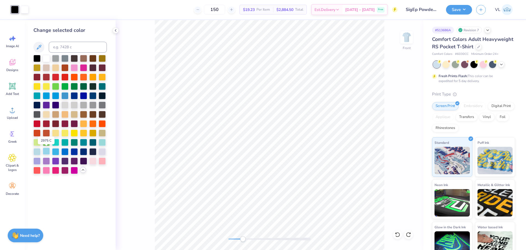
click at [46, 151] on div at bounding box center [46, 151] width 7 height 7
click at [57, 141] on div at bounding box center [55, 141] width 7 height 7
click at [65, 142] on div at bounding box center [64, 141] width 7 height 7
click at [105, 141] on div at bounding box center [102, 141] width 7 height 7
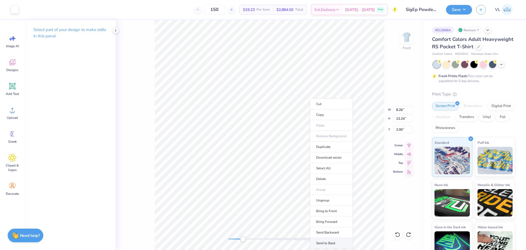
click at [330, 241] on li "Send to Back" at bounding box center [331, 243] width 43 height 11
click at [397, 237] on div at bounding box center [397, 234] width 9 height 9
click at [397, 233] on icon at bounding box center [397, 234] width 5 height 5
click at [401, 36] on img at bounding box center [407, 37] width 22 height 22
click at [12, 108] on icon at bounding box center [12, 110] width 5 height 5
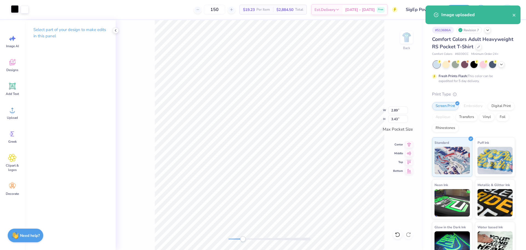
click at [13, 9] on div at bounding box center [15, 9] width 8 height 8
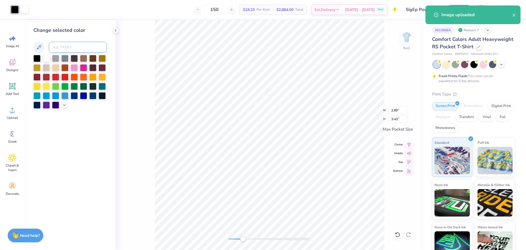
click at [68, 49] on input at bounding box center [78, 47] width 58 height 11
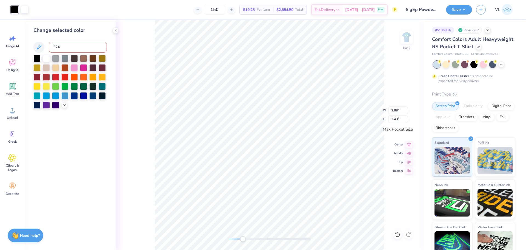
type input "324"
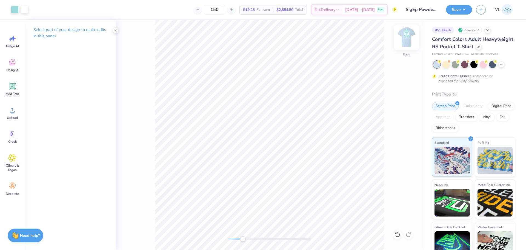
click at [408, 34] on img at bounding box center [407, 37] width 22 height 22
click at [229, 235] on div "Front" at bounding box center [270, 135] width 308 height 230
drag, startPoint x: 241, startPoint y: 238, endPoint x: 149, endPoint y: 33, distance: 224.2
click at [149, 33] on div "Front" at bounding box center [270, 135] width 308 height 230
click at [406, 42] on img at bounding box center [407, 37] width 22 height 22
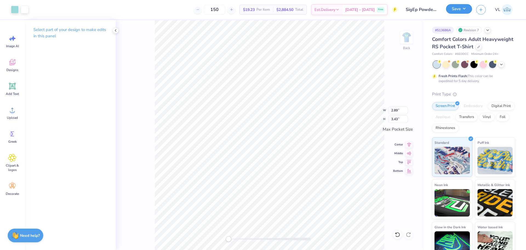
click at [458, 10] on button "Save" at bounding box center [459, 9] width 26 height 10
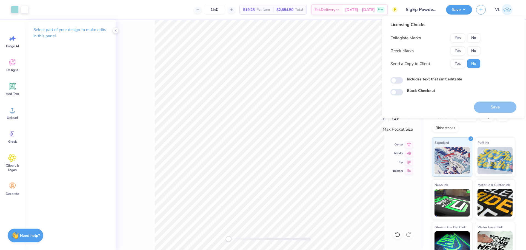
click at [458, 46] on div "Collegiate Marks Yes No Greek Marks Yes No Send a Copy to Client Yes No" at bounding box center [436, 50] width 90 height 35
click at [462, 48] on button "Yes" at bounding box center [458, 50] width 14 height 9
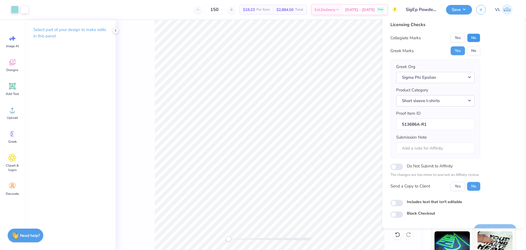
click at [474, 41] on button "No" at bounding box center [473, 37] width 13 height 9
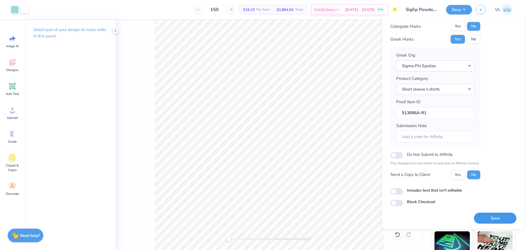
click at [498, 219] on button "Save" at bounding box center [495, 217] width 42 height 11
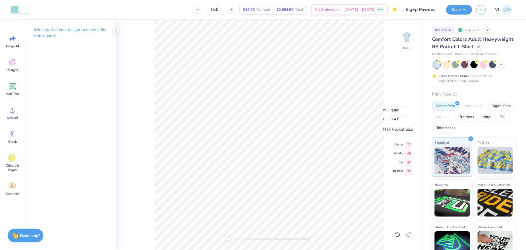
click at [400, 34] on div "Back W 2.89 2.89 " H 3.43 3.43 " Max Pocket Size Center Middle Top Bottom" at bounding box center [270, 135] width 308 height 230
click at [410, 40] on img at bounding box center [407, 37] width 22 height 22
drag, startPoint x: 237, startPoint y: 239, endPoint x: 247, endPoint y: 240, distance: 9.7
click at [237, 239] on div at bounding box center [270, 238] width 82 height 3
click at [260, 239] on div at bounding box center [270, 238] width 82 height 3
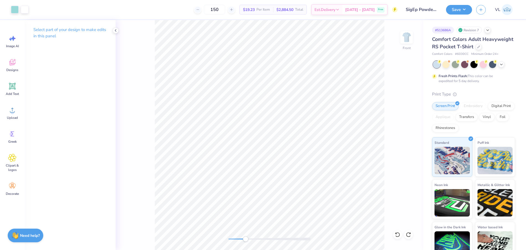
click at [246, 236] on div "Front" at bounding box center [270, 135] width 308 height 230
type input "1.37"
click at [456, 12] on button "Save" at bounding box center [459, 9] width 26 height 10
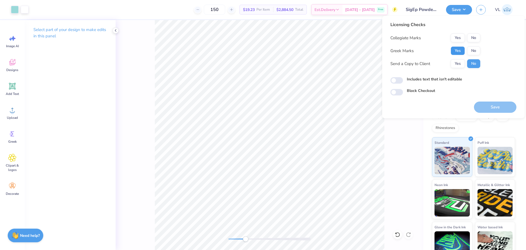
click at [457, 54] on button "Yes" at bounding box center [458, 50] width 14 height 9
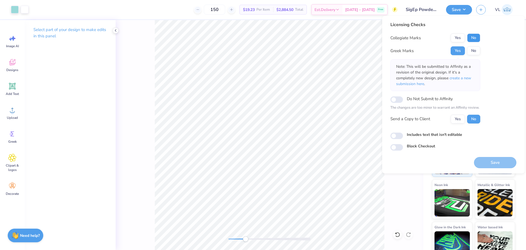
click at [472, 39] on button "No" at bounding box center [473, 37] width 13 height 9
click at [492, 161] on button "Save" at bounding box center [495, 162] width 42 height 11
